Goal: Information Seeking & Learning: Learn about a topic

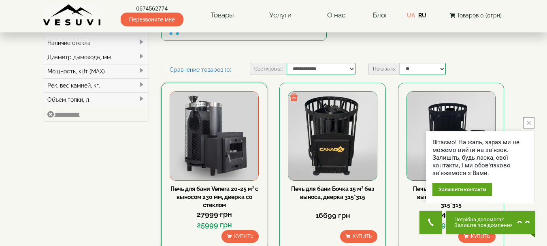
scroll to position [81, 0]
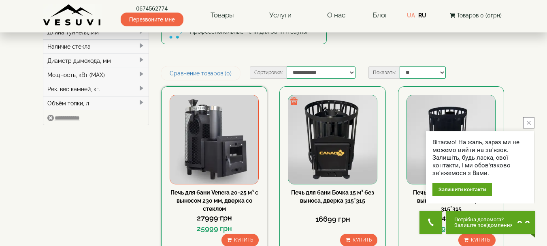
click at [221, 137] on img at bounding box center [214, 139] width 88 height 88
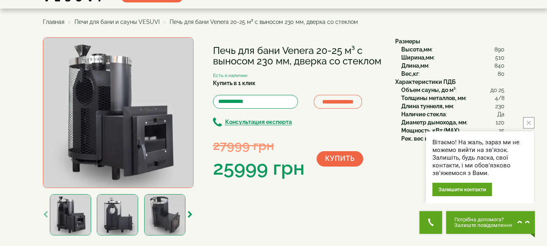
scroll to position [40, 0]
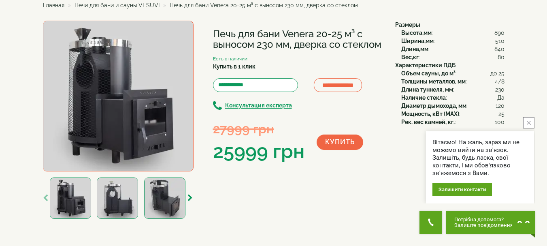
click at [121, 206] on img at bounding box center [117, 197] width 41 height 41
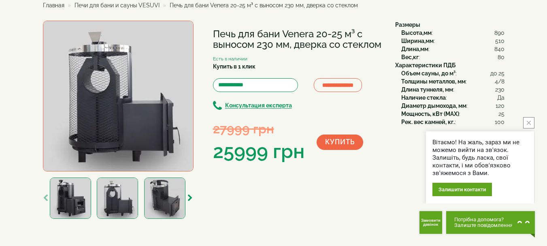
click at [66, 194] on img at bounding box center [70, 197] width 41 height 41
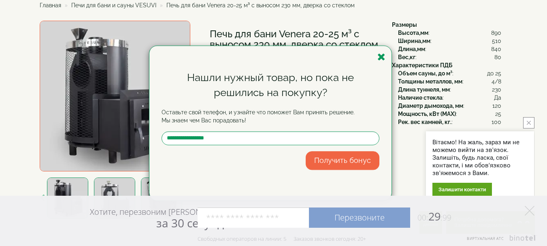
click at [382, 56] on icon "button" at bounding box center [381, 57] width 8 height 10
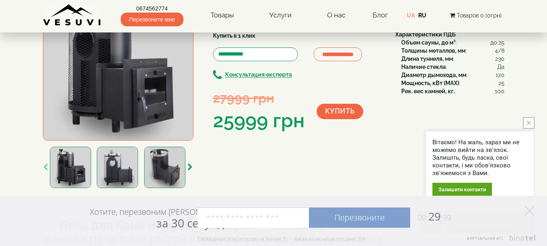
scroll to position [121, 0]
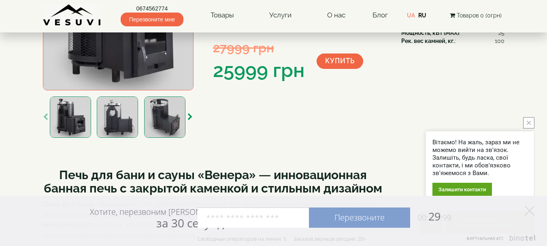
click at [172, 121] on img at bounding box center [164, 116] width 41 height 41
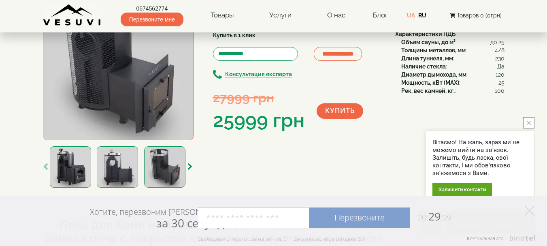
scroll to position [81, 0]
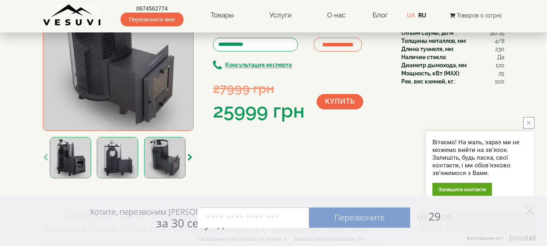
click at [129, 143] on img at bounding box center [117, 157] width 41 height 41
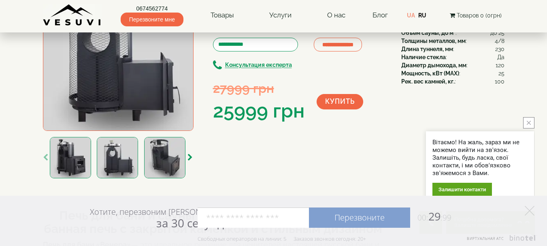
click at [72, 161] on img at bounding box center [70, 157] width 41 height 41
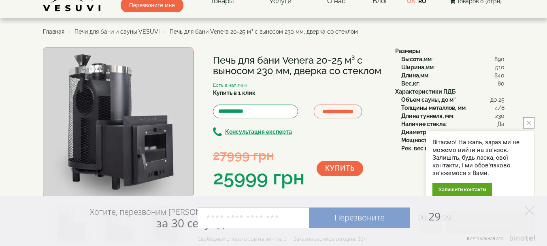
scroll to position [0, 0]
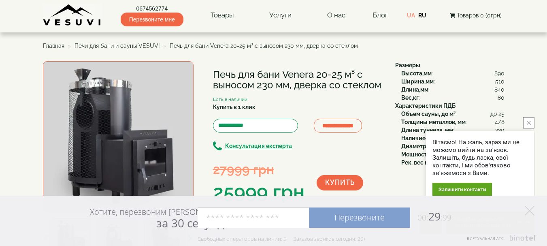
click at [106, 135] on img at bounding box center [118, 136] width 150 height 150
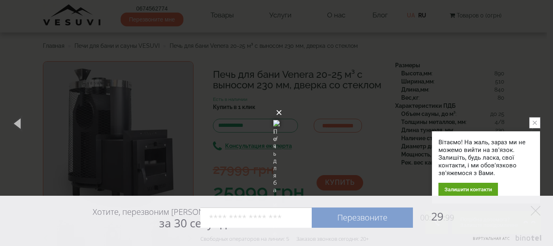
click at [282, 104] on button "×" at bounding box center [279, 113] width 6 height 18
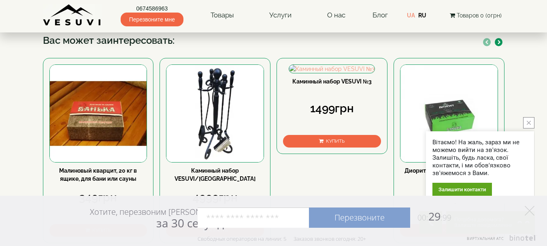
scroll to position [445, 0]
click at [231, 141] on img at bounding box center [214, 113] width 97 height 97
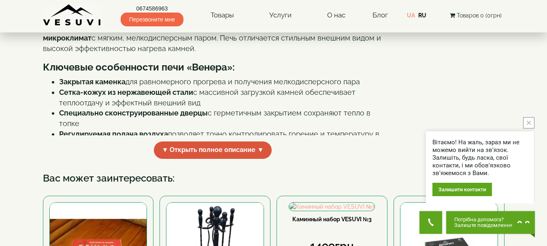
scroll to position [294, 0]
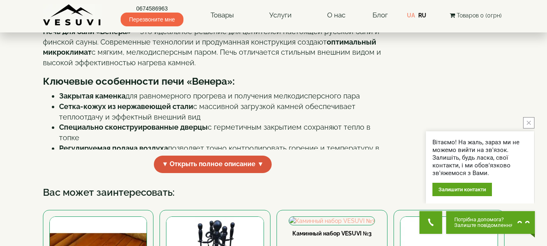
click at [211, 159] on span "▼ Открыть полное описание ▼" at bounding box center [213, 163] width 118 height 17
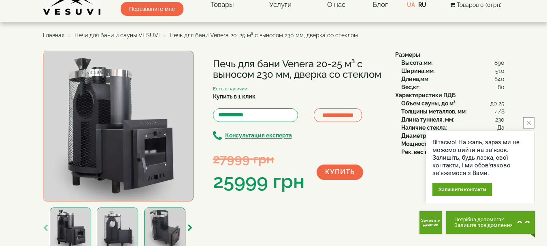
scroll to position [51, 0]
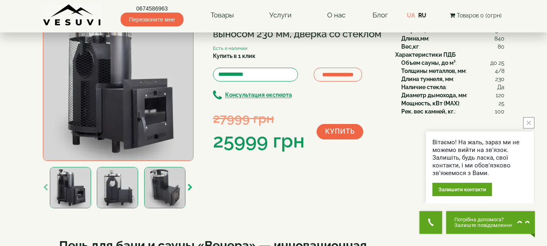
click at [189, 191] on icon "button" at bounding box center [189, 187] width 5 height 7
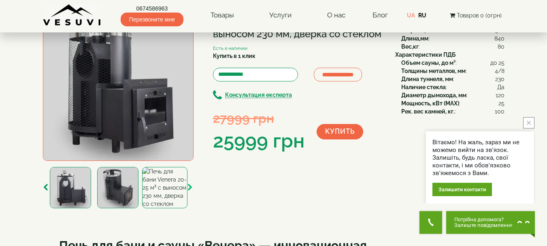
click at [189, 191] on icon "button" at bounding box center [189, 187] width 5 height 7
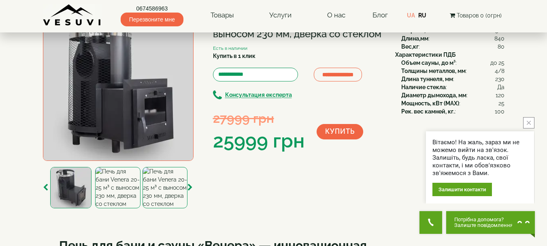
click at [123, 189] on img at bounding box center [117, 187] width 45 height 41
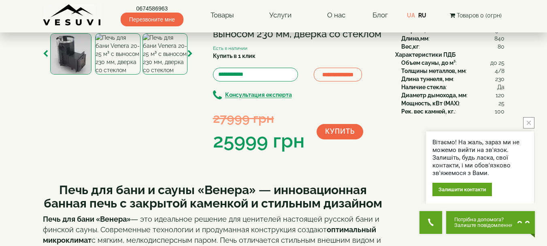
click at [160, 74] on img at bounding box center [164, 53] width 45 height 41
click at [187, 57] on icon "button" at bounding box center [189, 53] width 5 height 7
click at [155, 74] on img at bounding box center [164, 53] width 45 height 41
click at [187, 57] on icon "button" at bounding box center [189, 53] width 5 height 7
click at [170, 74] on img at bounding box center [164, 53] width 45 height 41
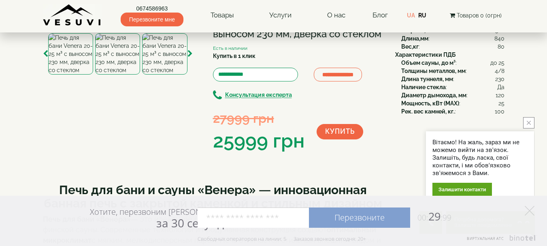
click at [187, 74] on div at bounding box center [164, 53] width 45 height 41
click at [190, 57] on icon "button" at bounding box center [189, 53] width 5 height 7
click at [170, 74] on img at bounding box center [164, 53] width 45 height 41
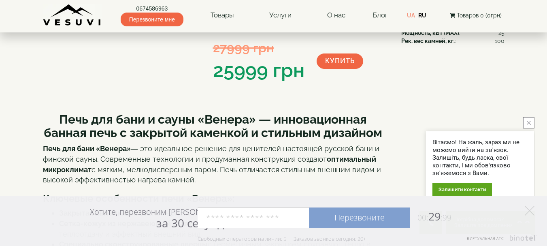
scroll to position [81, 0]
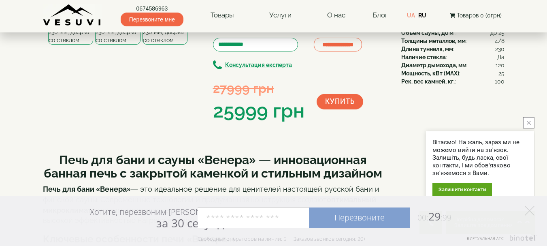
click at [188, 28] on icon "button" at bounding box center [189, 23] width 5 height 7
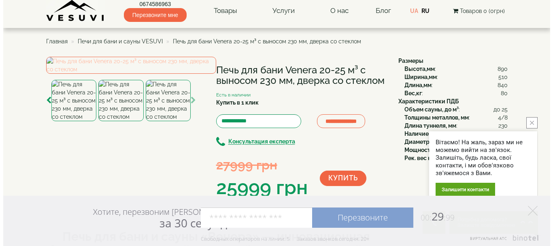
scroll to position [0, 0]
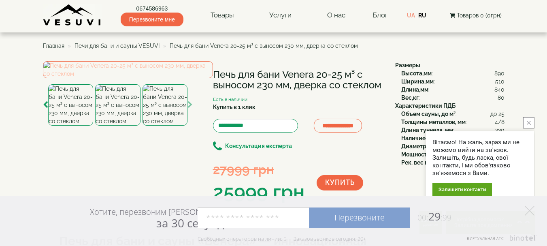
click at [145, 78] on img at bounding box center [128, 69] width 170 height 17
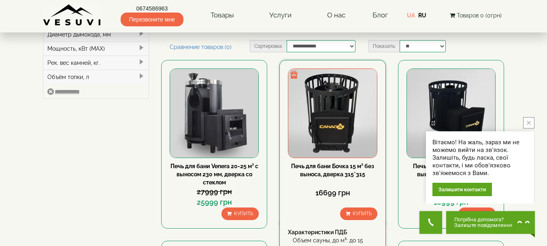
scroll to position [121, 0]
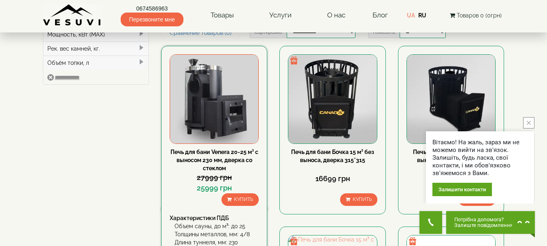
click at [219, 121] on img at bounding box center [214, 99] width 88 height 88
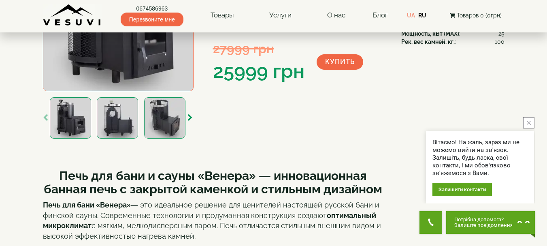
scroll to position [121, 0]
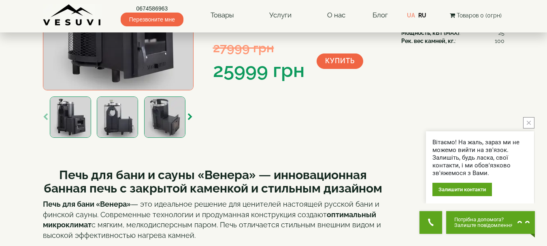
click at [45, 113] on icon "button" at bounding box center [45, 116] width 5 height 7
click at [45, 116] on icon "button" at bounding box center [45, 116] width 5 height 7
click at [105, 110] on img at bounding box center [117, 116] width 41 height 41
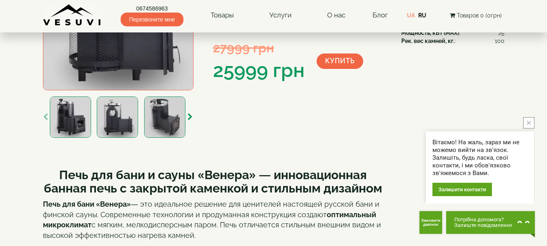
click at [161, 114] on img at bounding box center [164, 116] width 41 height 41
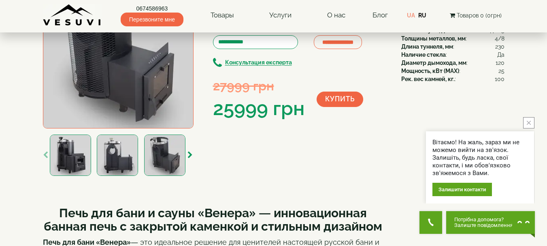
scroll to position [40, 0]
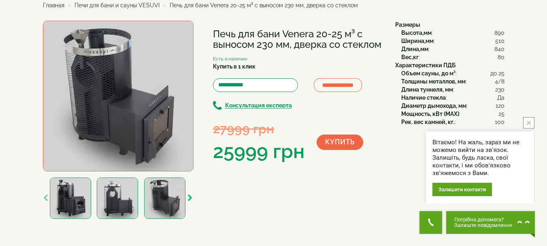
click at [191, 199] on icon "button" at bounding box center [189, 197] width 5 height 7
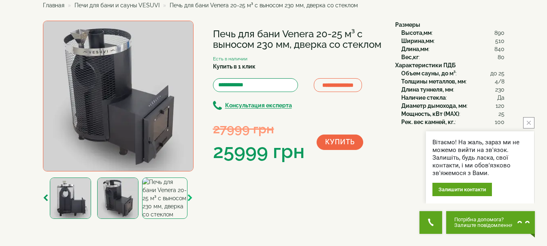
click at [191, 199] on icon "button" at bounding box center [189, 197] width 5 height 7
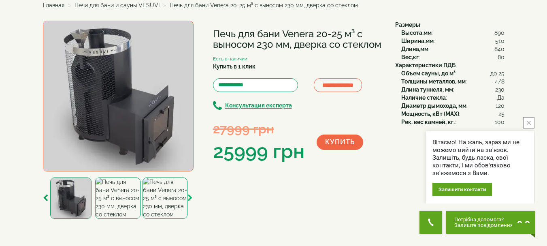
click at [191, 199] on icon "button" at bounding box center [189, 197] width 5 height 7
click at [119, 191] on img at bounding box center [117, 197] width 45 height 41
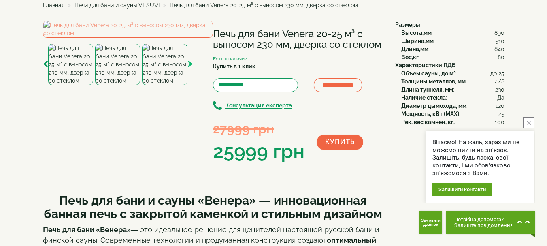
click at [189, 68] on icon "button" at bounding box center [189, 64] width 5 height 7
click at [172, 85] on img at bounding box center [164, 64] width 45 height 41
click at [88, 38] on img at bounding box center [128, 29] width 170 height 17
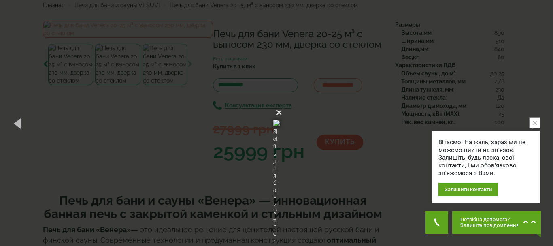
click at [282, 104] on button "×" at bounding box center [279, 113] width 6 height 18
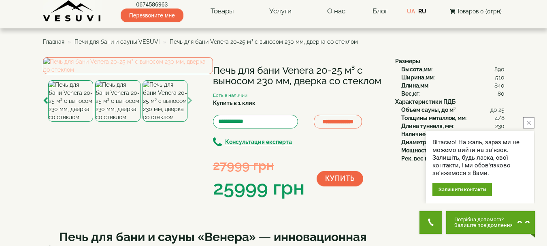
scroll to position [0, 0]
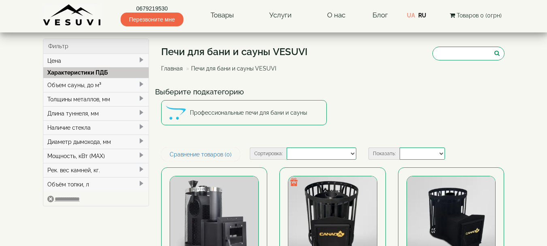
select select
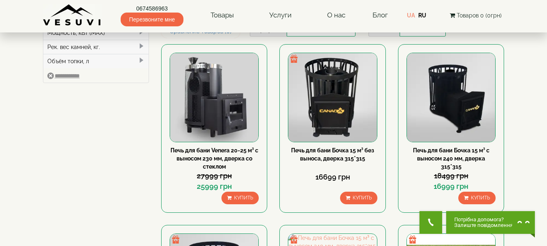
scroll to position [109, 0]
